Goal: Navigation & Orientation: Find specific page/section

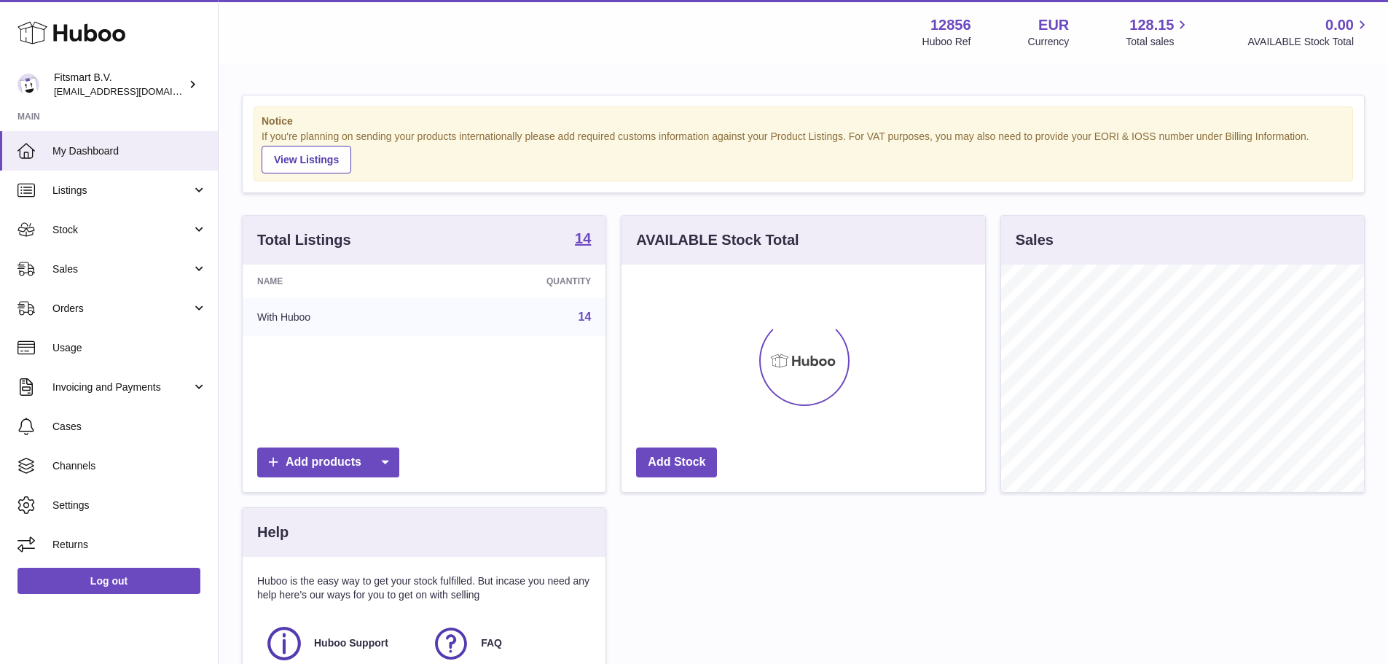
scroll to position [227, 364]
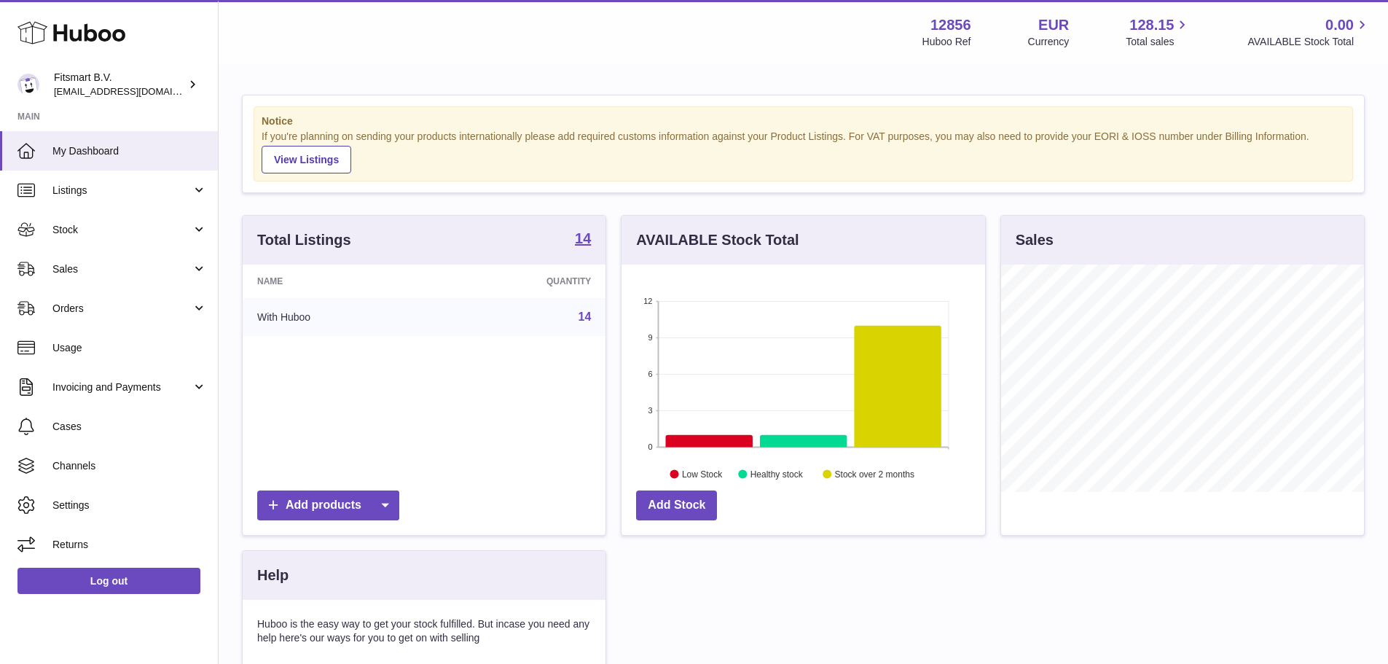
drag, startPoint x: 87, startPoint y: 195, endPoint x: 87, endPoint y: 218, distance: 22.6
click at [87, 195] on span "Listings" at bounding box center [121, 191] width 139 height 14
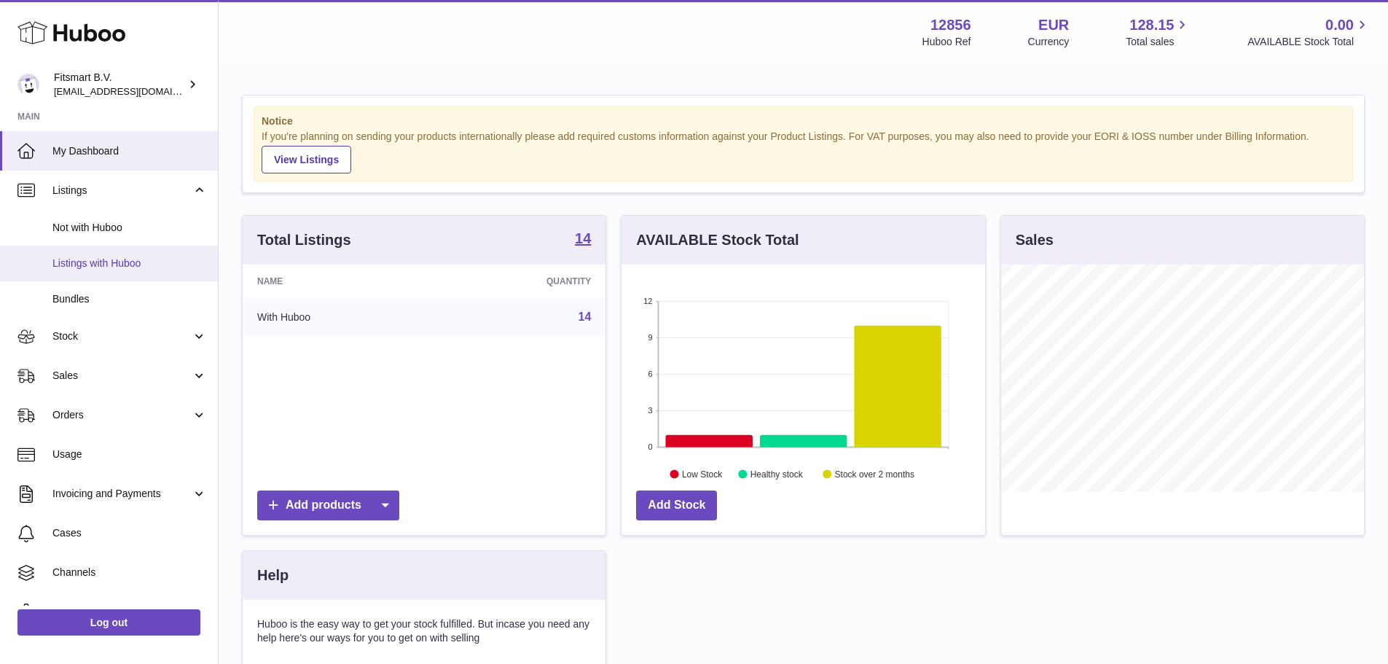
click at [87, 260] on span "Listings with Huboo" at bounding box center [129, 263] width 154 height 14
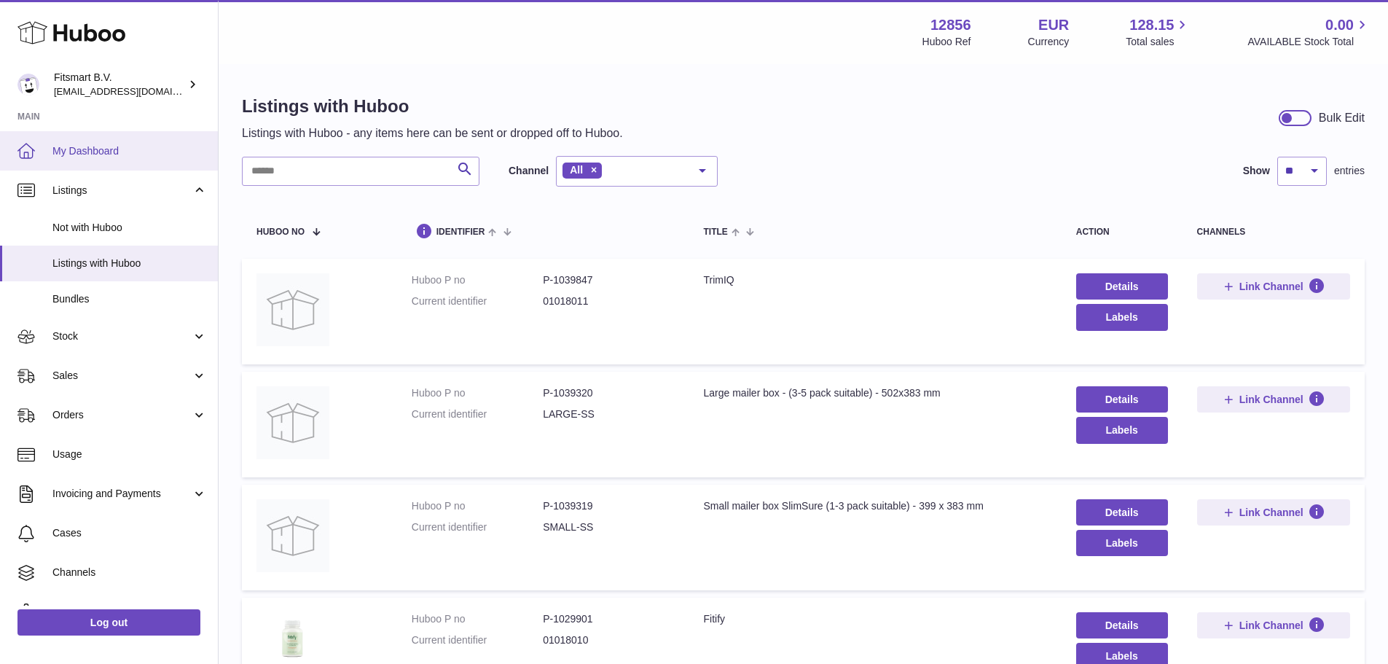
click at [110, 167] on link "My Dashboard" at bounding box center [109, 150] width 218 height 39
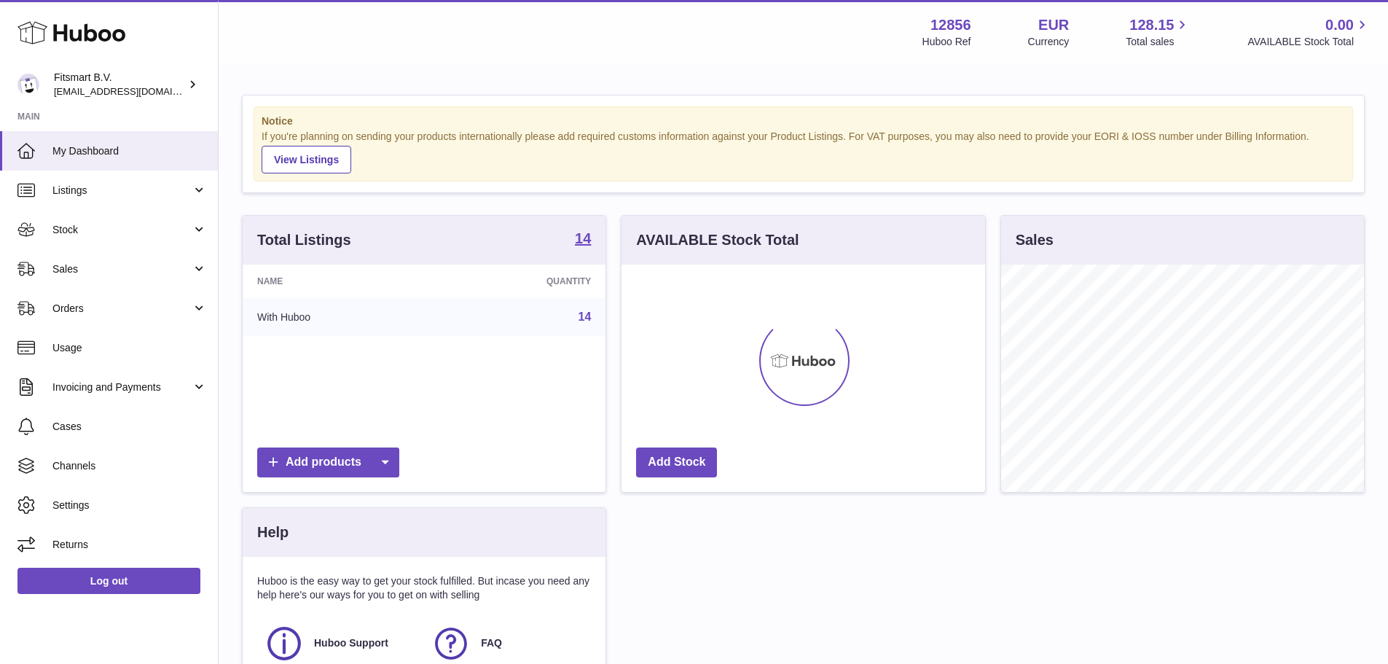
scroll to position [227, 364]
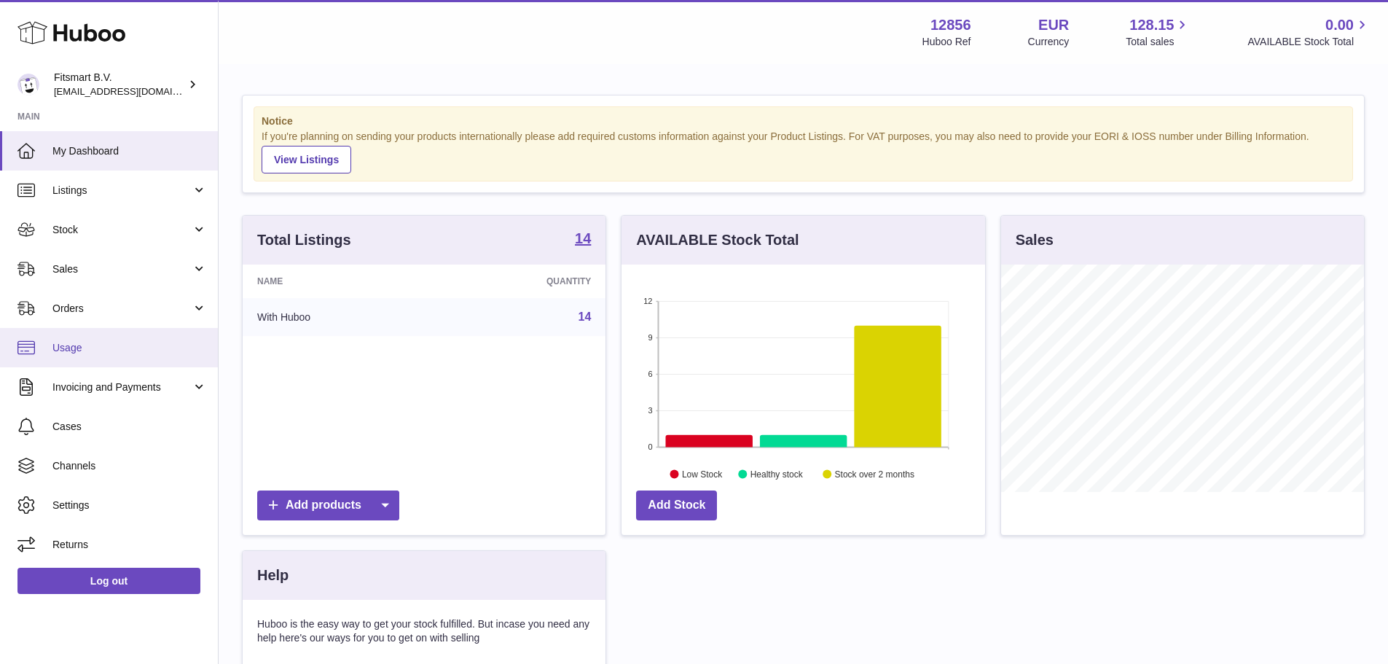
click at [133, 355] on link "Usage" at bounding box center [109, 347] width 218 height 39
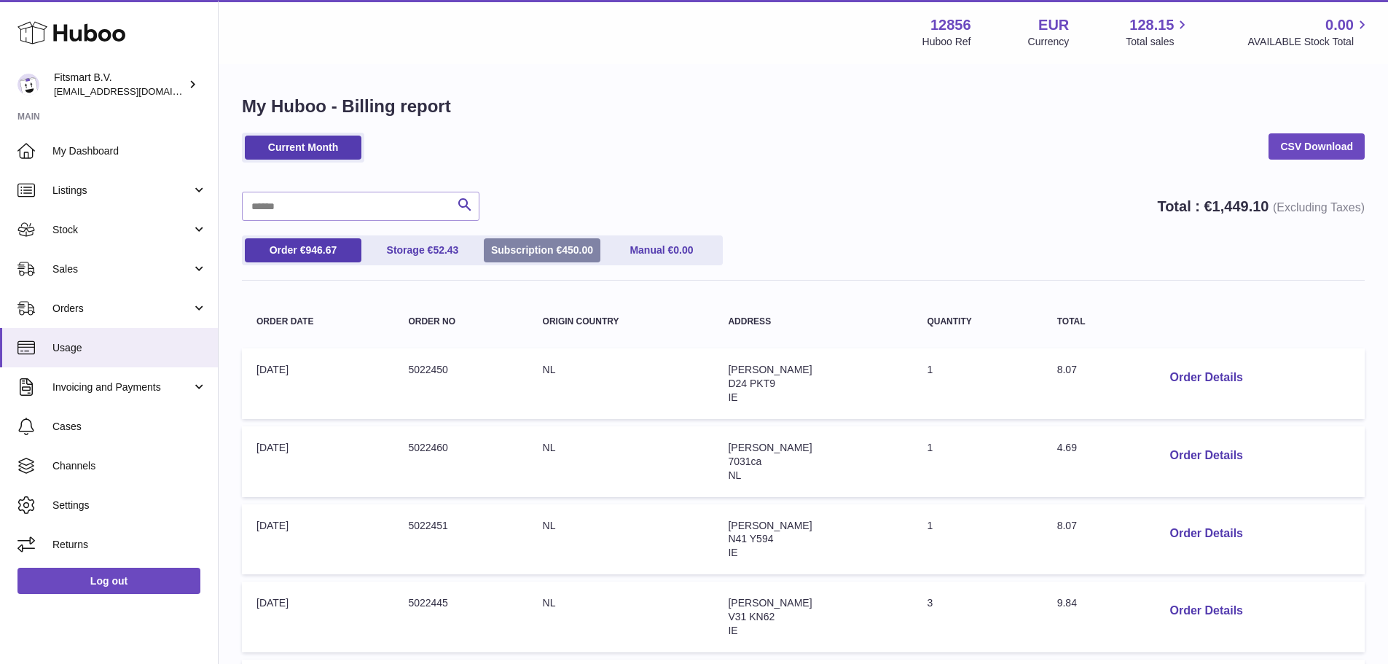
click at [580, 248] on span "450.00" at bounding box center [577, 250] width 31 height 12
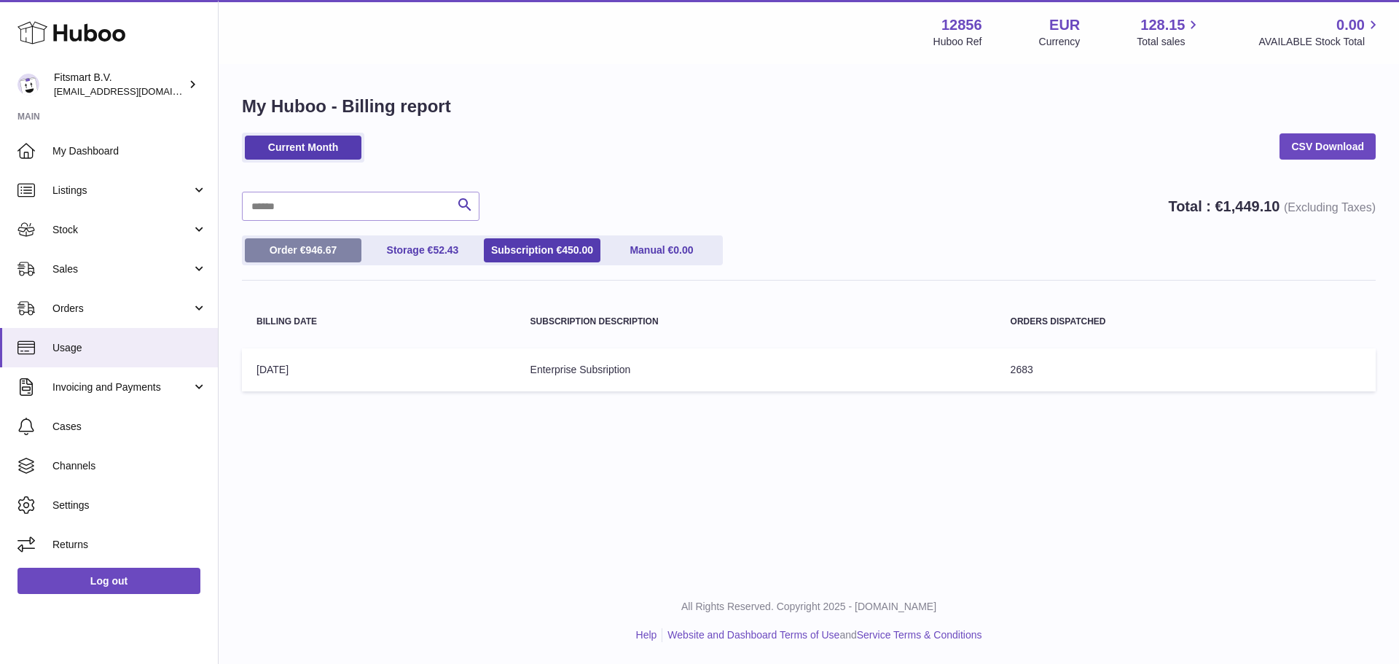
click at [327, 256] on span "946.67" at bounding box center [320, 250] width 31 height 12
